Goal: Navigation & Orientation: Find specific page/section

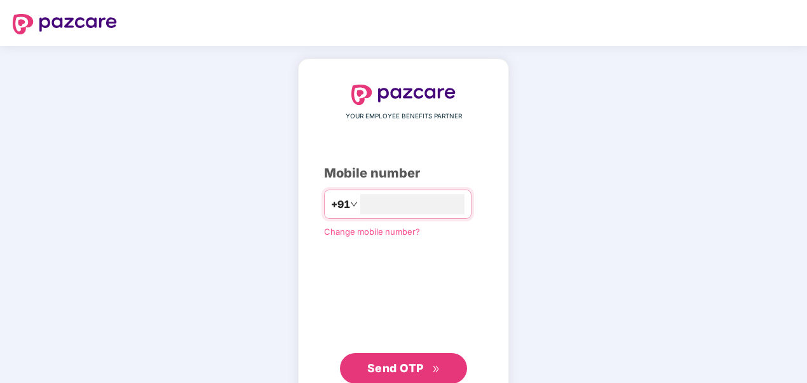
click at [395, 364] on span "Send OTP" at bounding box center [395, 367] width 57 height 13
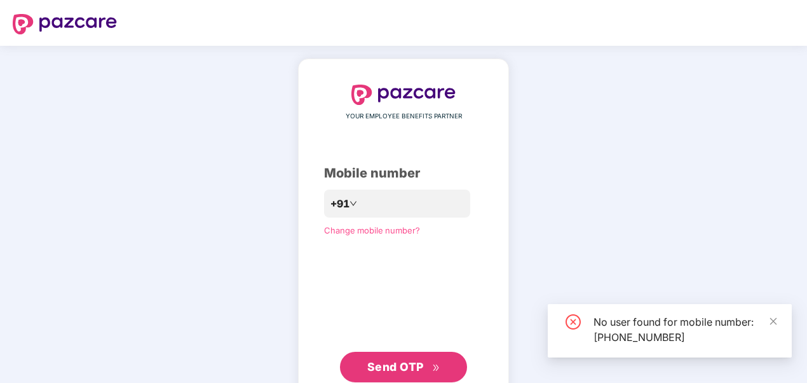
scroll to position [37, 0]
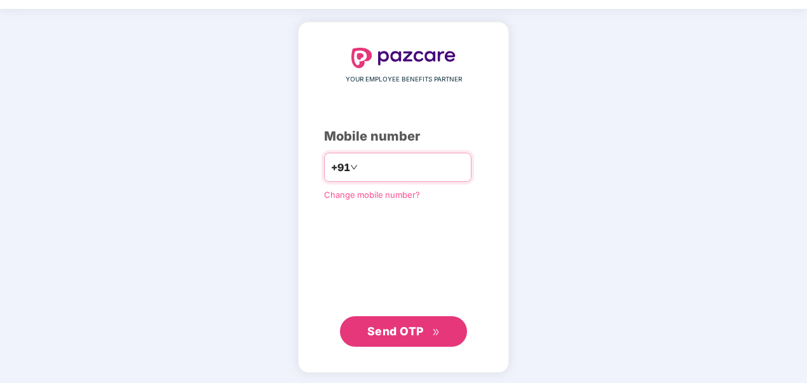
click at [424, 166] on input "**********" at bounding box center [412, 167] width 104 height 20
type input "*"
type input "**********"
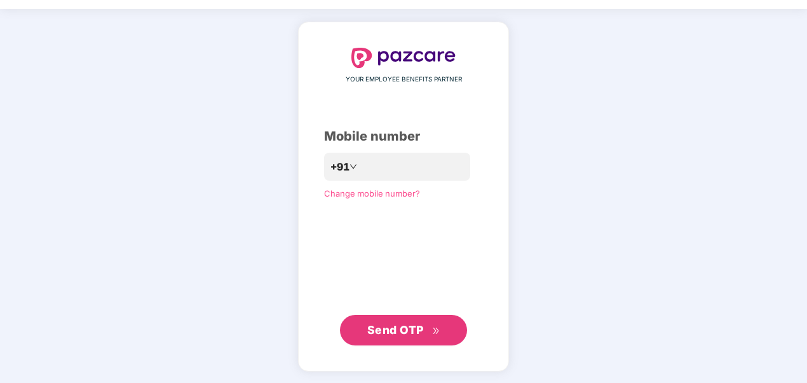
click at [390, 328] on span "Send OTP" at bounding box center [395, 329] width 57 height 13
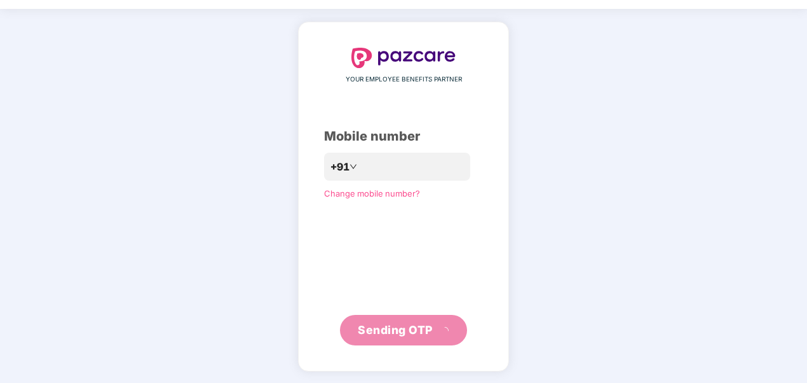
scroll to position [32, 0]
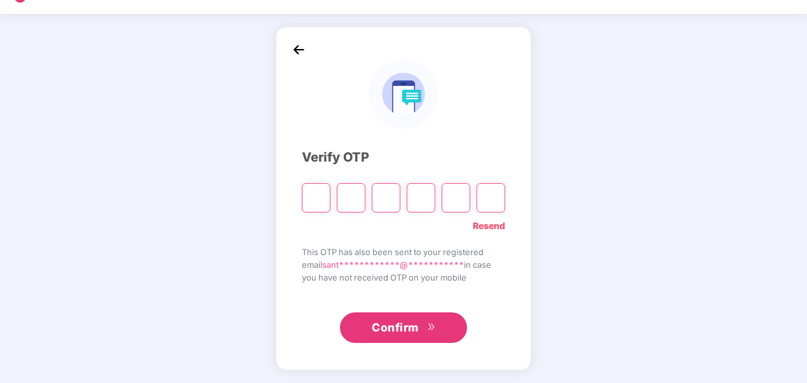
type input "*"
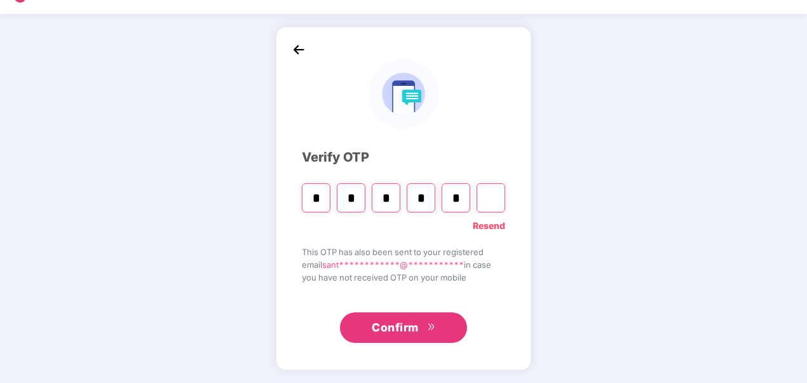
type input "*"
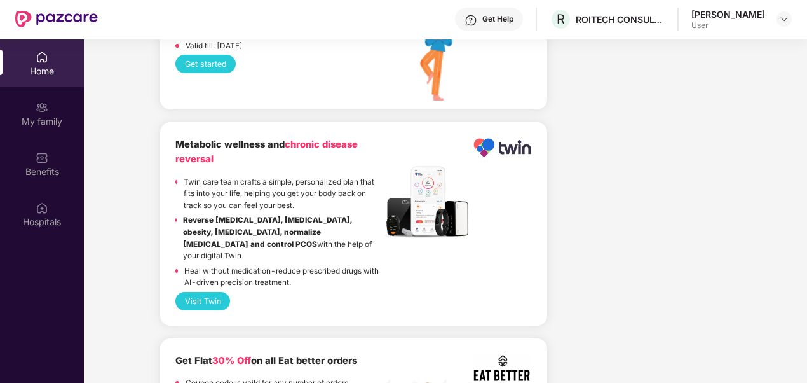
scroll to position [2542, 0]
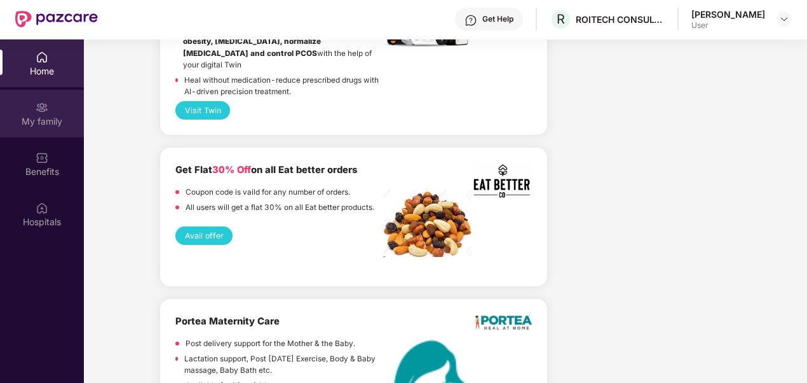
click at [43, 107] on img at bounding box center [42, 107] width 13 height 13
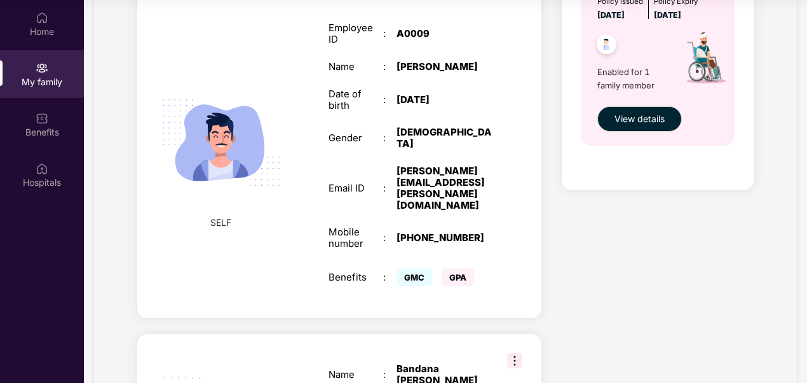
scroll to position [431, 0]
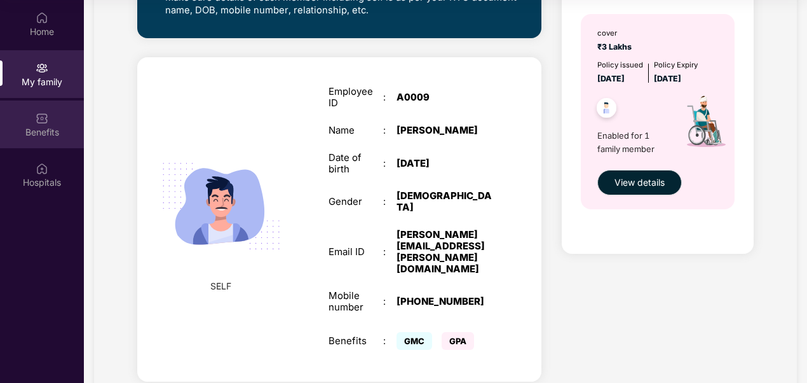
click at [50, 126] on div "Benefits" at bounding box center [42, 132] width 84 height 13
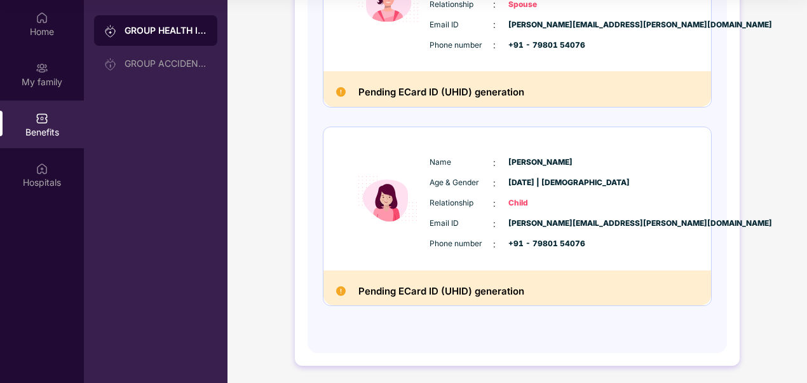
scroll to position [266, 0]
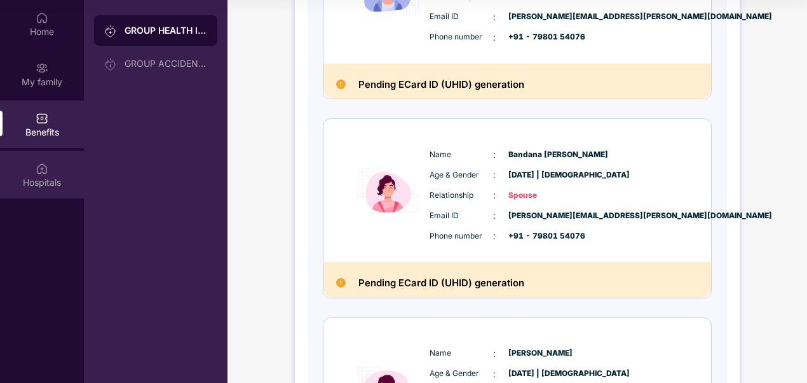
click at [46, 177] on div "Hospitals" at bounding box center [42, 182] width 84 height 13
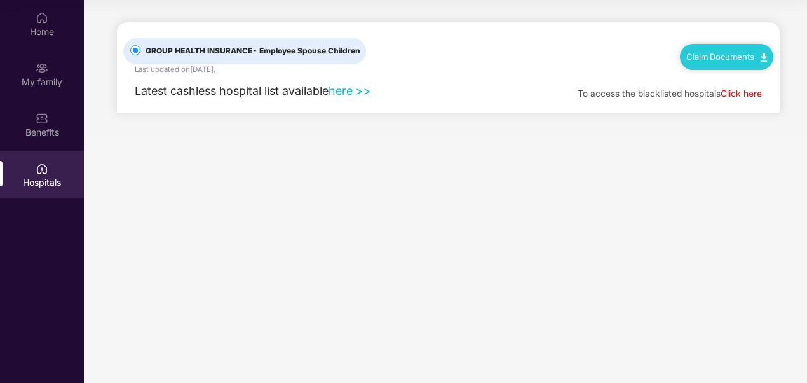
click at [348, 90] on link "here >>" at bounding box center [350, 90] width 43 height 13
